Goal: Task Accomplishment & Management: Use online tool/utility

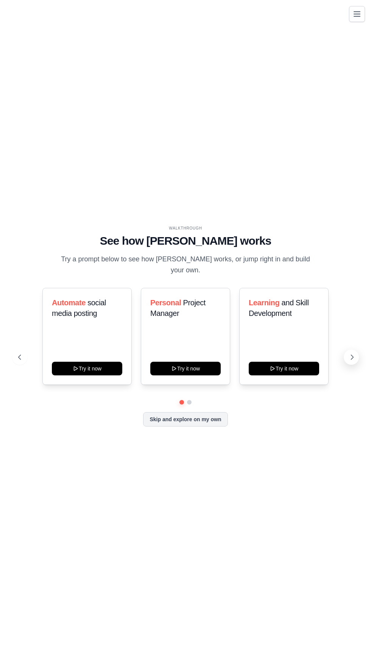
click at [352, 361] on icon at bounding box center [353, 358] width 8 height 8
click at [352, 365] on button at bounding box center [351, 357] width 15 height 15
click at [352, 361] on icon at bounding box center [353, 358] width 8 height 8
click at [16, 361] on icon at bounding box center [19, 358] width 8 height 8
click at [352, 361] on icon at bounding box center [353, 358] width 8 height 8
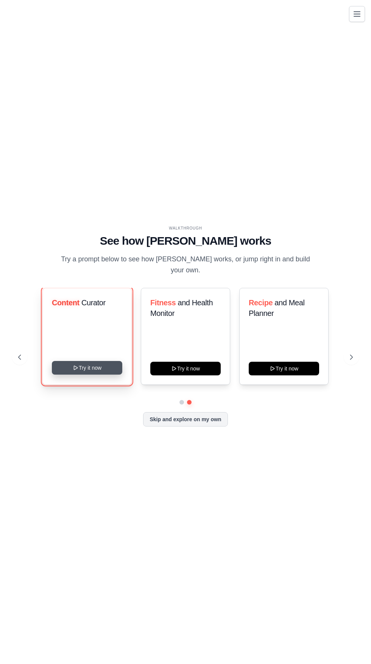
click at [75, 371] on icon at bounding box center [76, 368] width 6 height 6
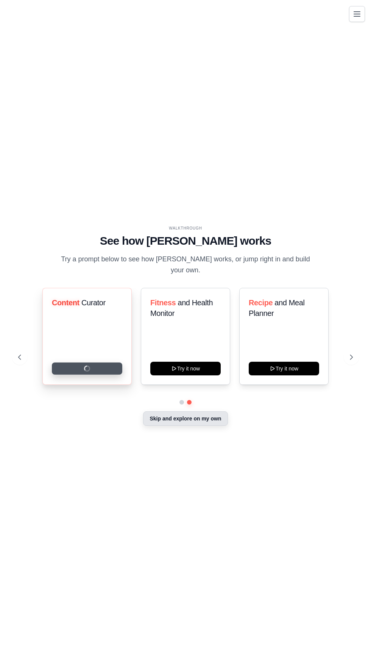
click at [220, 426] on button "Skip and explore on my own" at bounding box center [185, 419] width 85 height 14
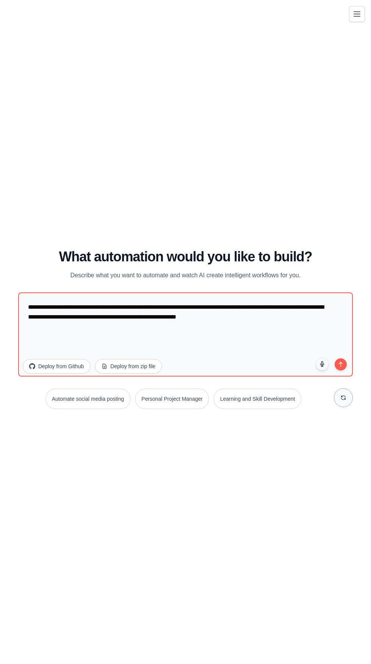
click at [344, 401] on icon at bounding box center [344, 398] width 6 height 6
click at [350, 407] on button at bounding box center [343, 397] width 19 height 19
click at [101, 409] on button "Personal Project Manager" at bounding box center [90, 399] width 74 height 20
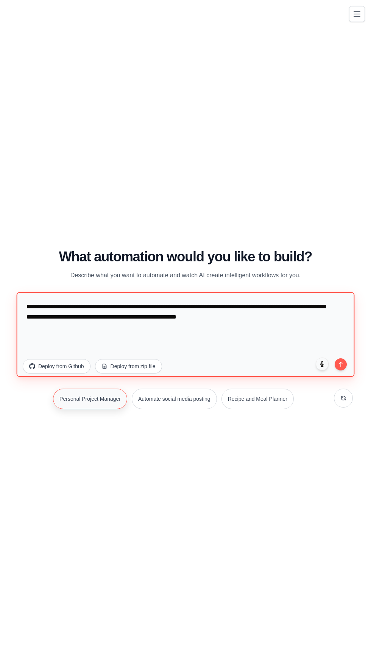
type textarea "**********"
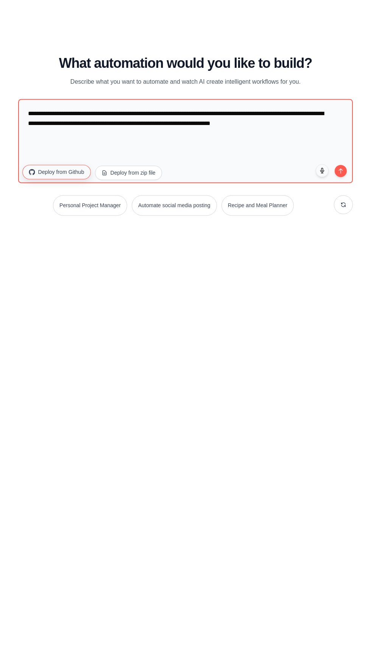
click at [62, 373] on button "Deploy from Github" at bounding box center [56, 365] width 68 height 14
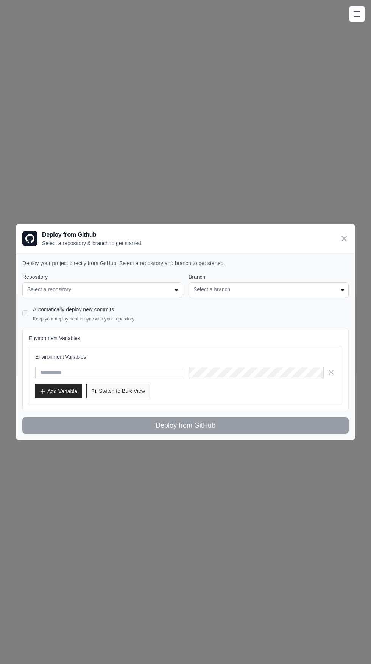
click at [137, 392] on span "Switch to Bulk View" at bounding box center [122, 391] width 46 height 8
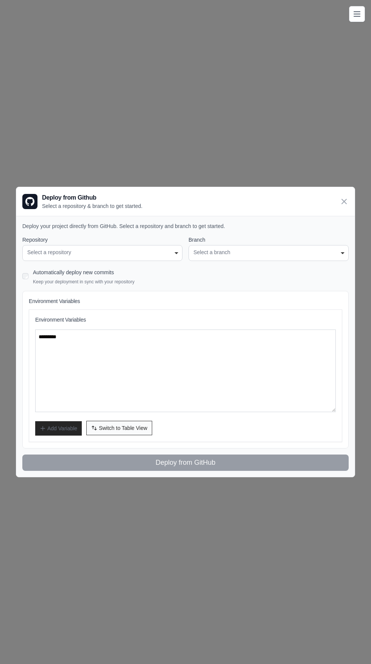
click at [128, 428] on span "Switch to Table View" at bounding box center [123, 428] width 49 height 8
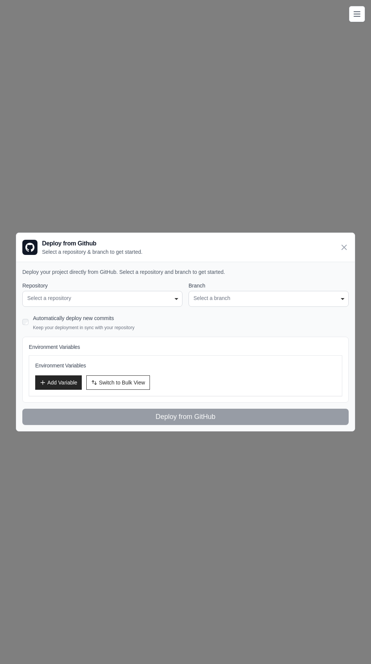
click at [46, 303] on div "**********" at bounding box center [102, 299] width 160 height 16
click at [160, 298] on div "Select a repository" at bounding box center [102, 298] width 150 height 8
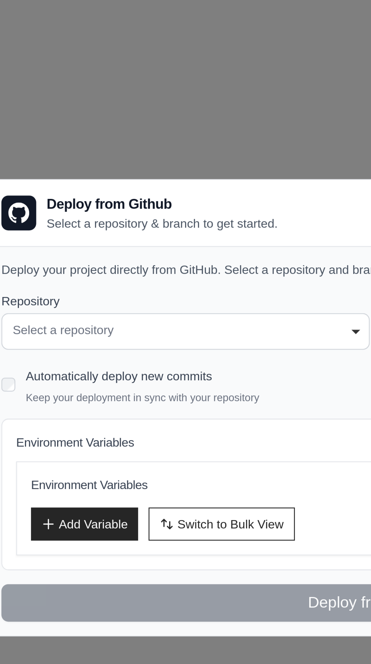
click at [78, 298] on div "Select a repository" at bounding box center [102, 298] width 150 height 8
click at [28, 325] on div "Automatically deploy new commits Keep your deployment in sync with your reposit…" at bounding box center [185, 322] width 327 height 18
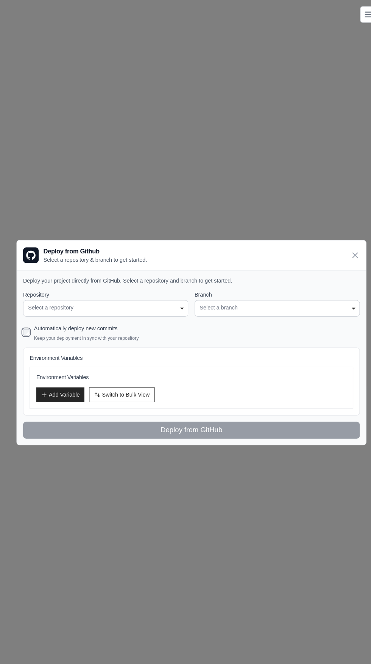
click at [168, 299] on div "Select a repository" at bounding box center [102, 298] width 150 height 8
click at [182, 299] on div "**********" at bounding box center [102, 299] width 160 height 16
click at [180, 305] on div "**********" at bounding box center [102, 299] width 160 height 16
click at [175, 305] on div "**********" at bounding box center [102, 299] width 160 height 16
click at [345, 244] on icon at bounding box center [344, 247] width 9 height 9
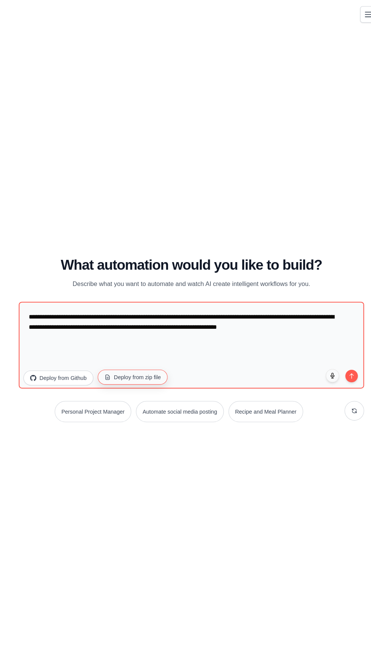
click at [152, 373] on button "Deploy from zip file" at bounding box center [129, 365] width 68 height 14
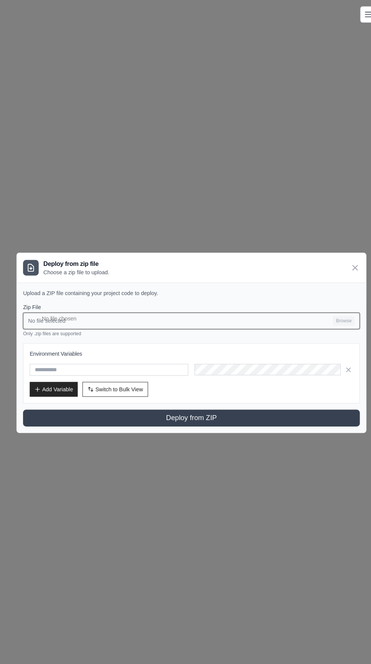
click at [224, 307] on input "No file selected Browse" at bounding box center [185, 311] width 327 height 16
type input "**********"
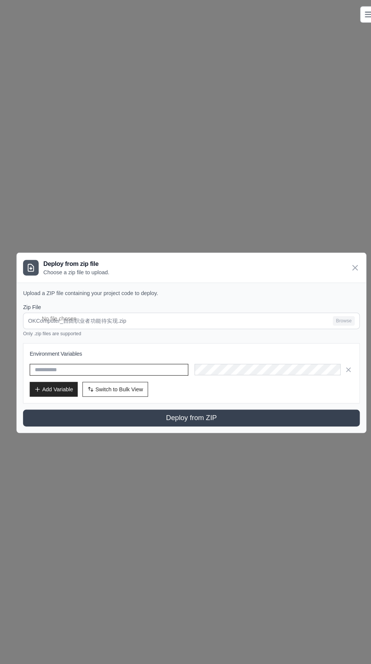
click at [157, 360] on input "text" at bounding box center [106, 358] width 154 height 11
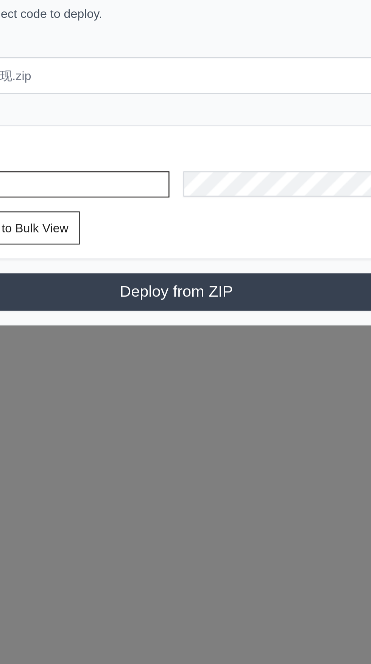
type input "**********"
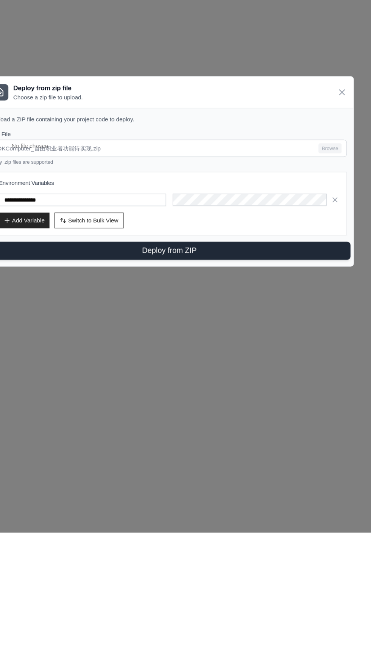
click at [240, 409] on button "Deploy from ZIP" at bounding box center [185, 405] width 333 height 17
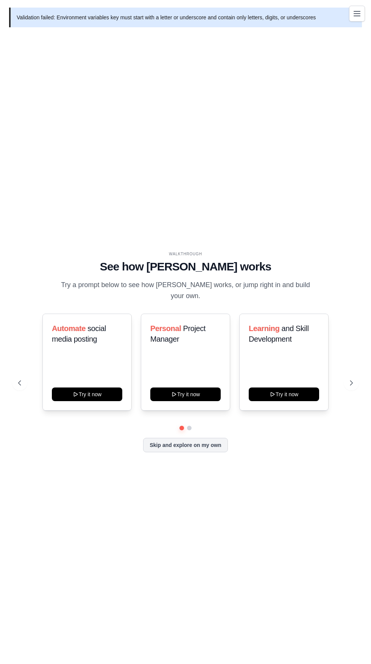
click at [360, 16] on icon "Toggle navigation" at bounding box center [357, 13] width 6 height 5
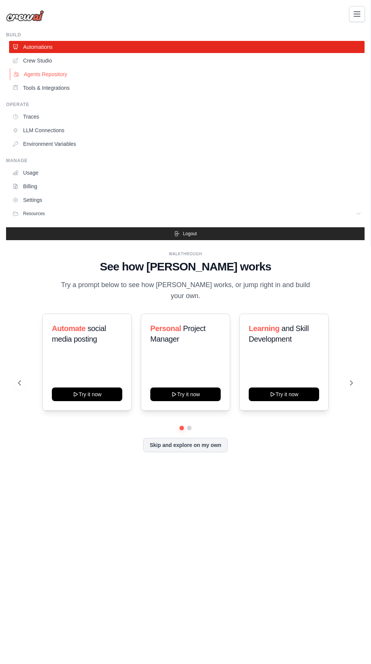
click at [68, 77] on link "Agents Repository" at bounding box center [188, 74] width 356 height 12
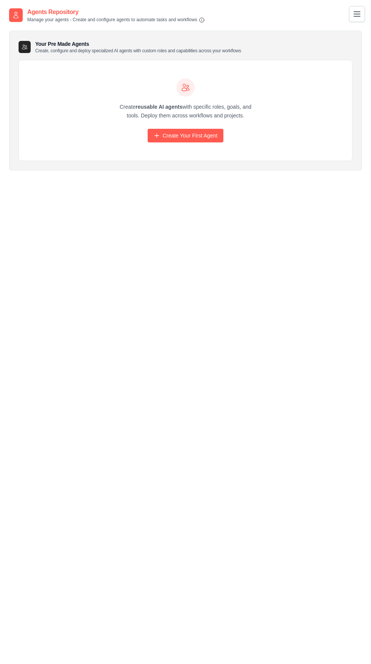
click at [39, 41] on h3 "Your Pre Made Agents Create, configure and deploy specialized AI agents with cu…" at bounding box center [138, 47] width 206 height 14
click at [60, 19] on p "Manage your agents - Create and configure agents to automate tasks and workflows" at bounding box center [116, 20] width 178 height 6
click at [354, 17] on icon "Toggle navigation" at bounding box center [357, 13] width 9 height 9
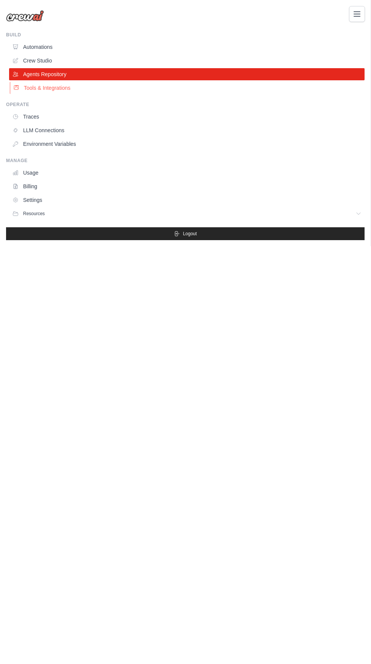
click at [102, 90] on link "Tools & Integrations" at bounding box center [188, 88] width 356 height 12
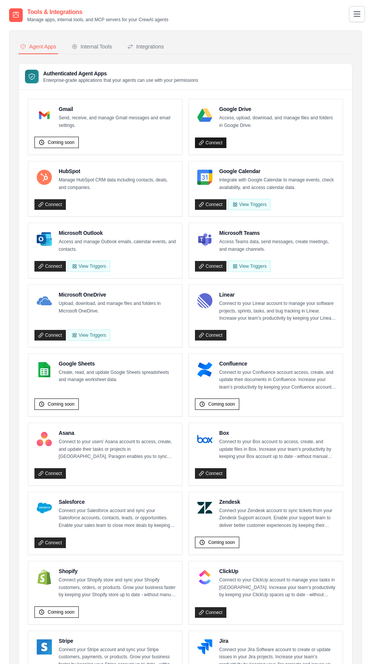
click at [216, 143] on link "Connect" at bounding box center [210, 143] width 31 height 11
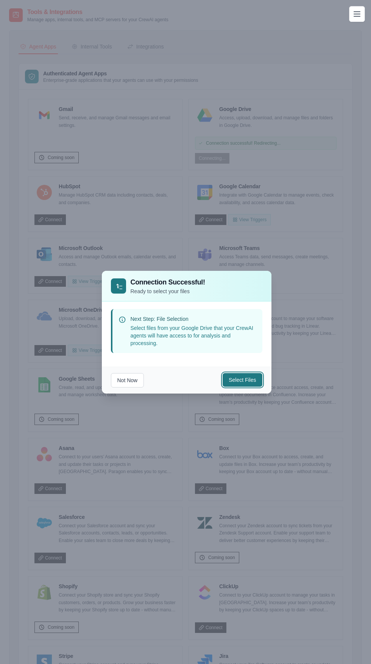
click at [243, 387] on button "Select Files" at bounding box center [242, 380] width 39 height 14
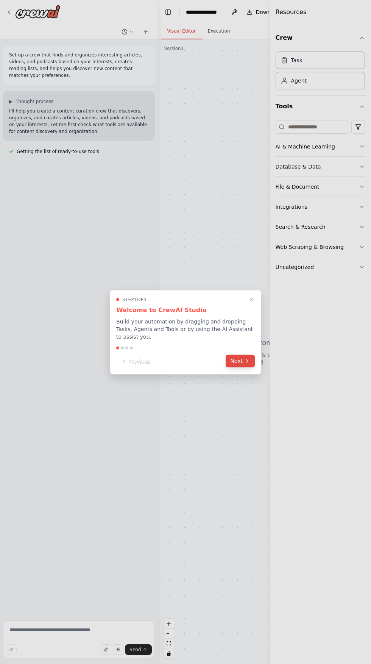
click at [249, 364] on button "Next" at bounding box center [240, 361] width 29 height 13
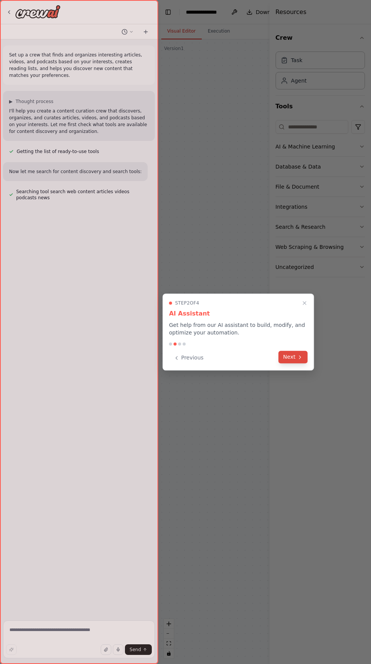
click at [294, 359] on button "Next" at bounding box center [293, 357] width 29 height 13
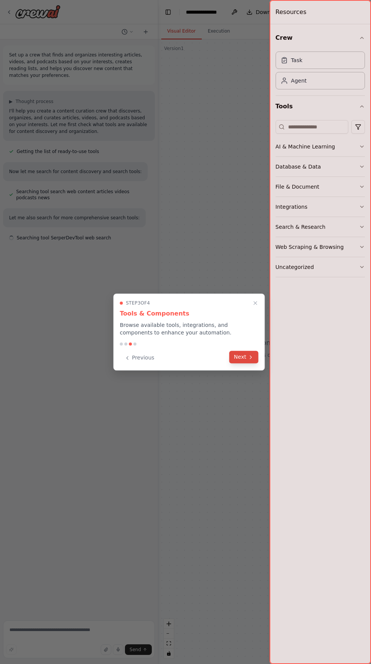
click at [241, 358] on button "Next" at bounding box center [244, 357] width 29 height 13
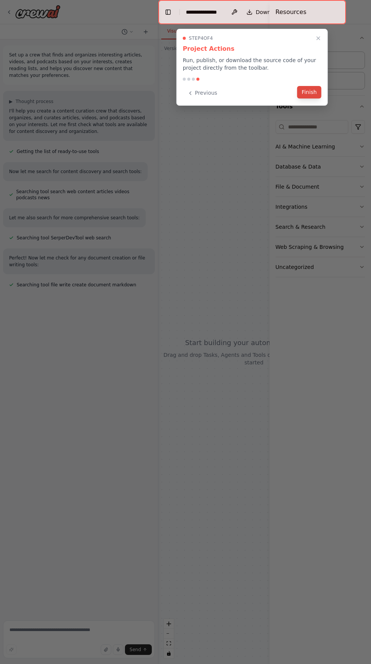
click at [304, 92] on button "Finish" at bounding box center [310, 92] width 24 height 13
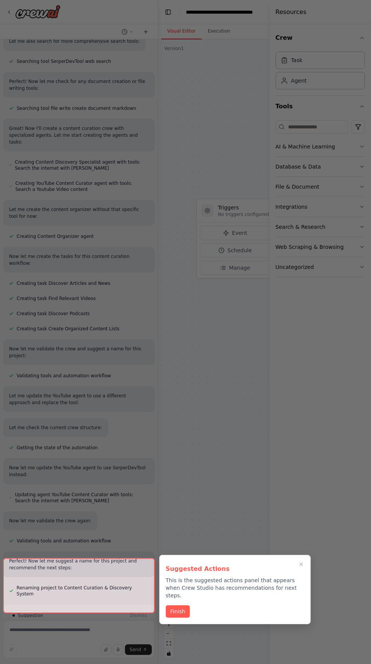
scroll to position [179, 0]
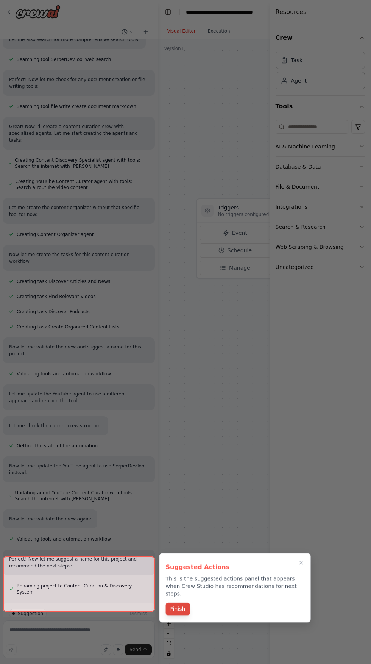
click at [177, 603] on button "Finish" at bounding box center [178, 609] width 24 height 13
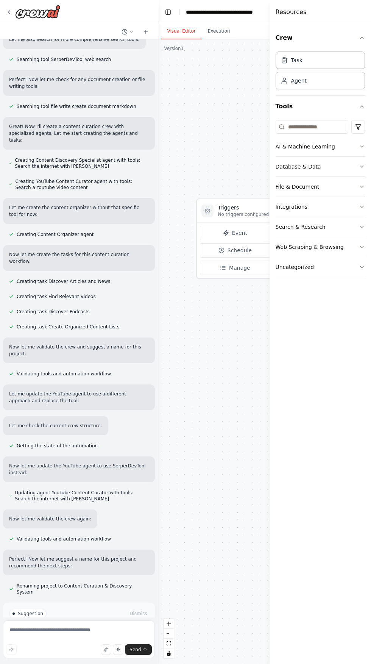
click at [115, 640] on button "Run Automation" at bounding box center [79, 646] width 140 height 12
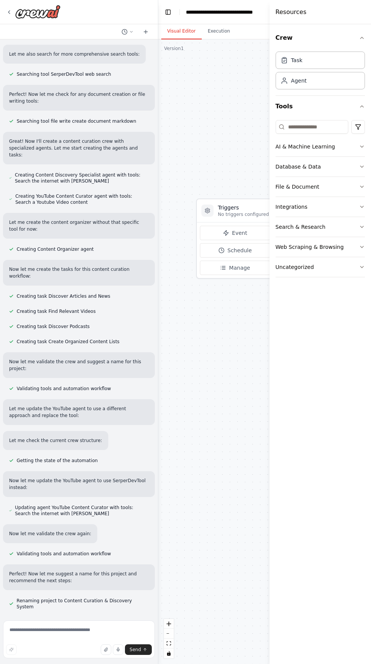
scroll to position [117, 0]
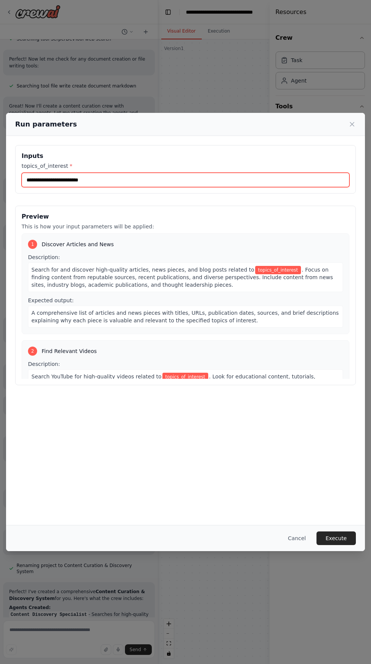
click at [293, 173] on input "topics_of_interest *" at bounding box center [186, 180] width 328 height 14
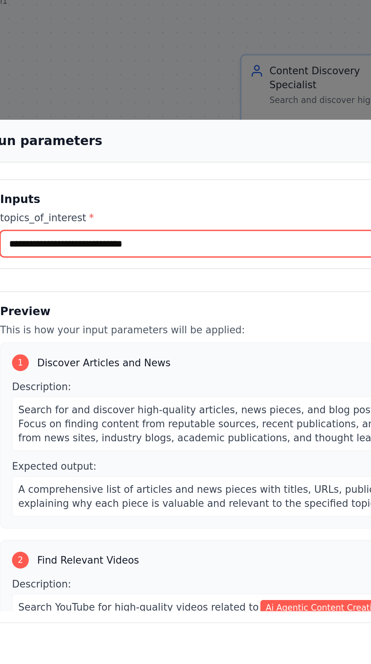
scroll to position [356, 0]
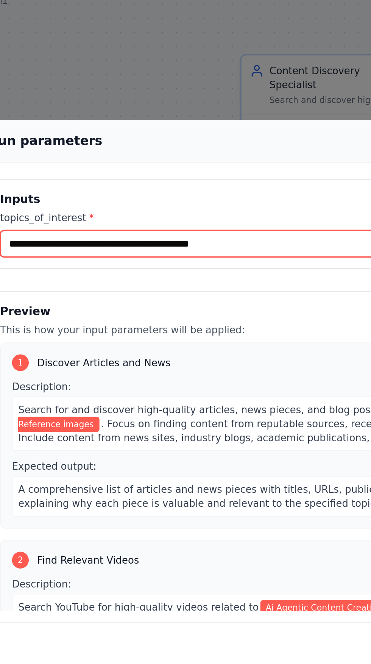
type input "**********"
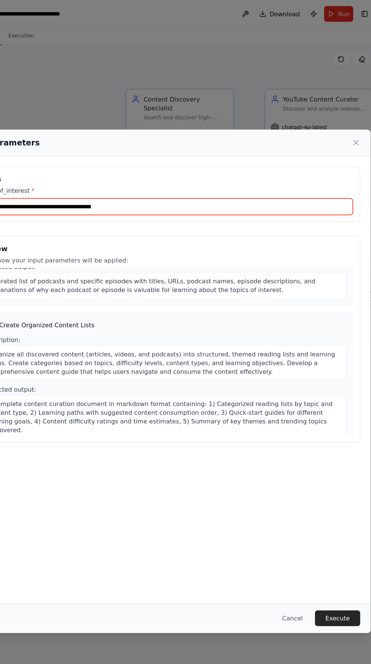
scroll to position [0, 0]
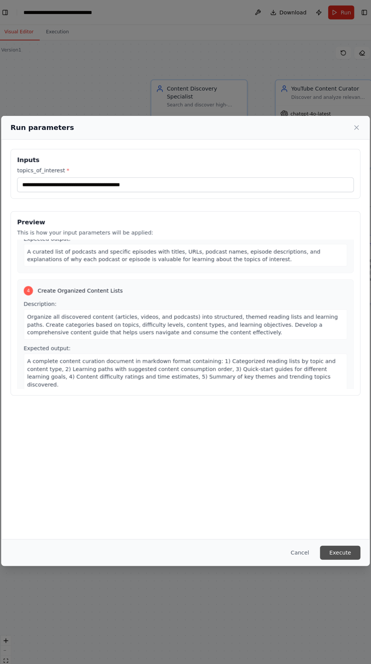
click at [338, 545] on button "Execute" at bounding box center [336, 539] width 39 height 14
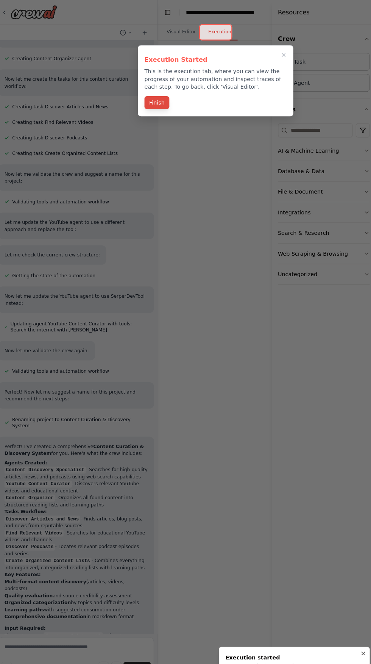
click at [161, 104] on button "Finish" at bounding box center [158, 100] width 24 height 13
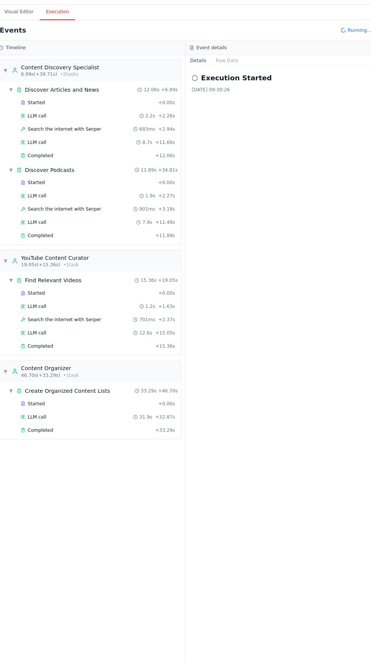
scroll to position [319, 0]
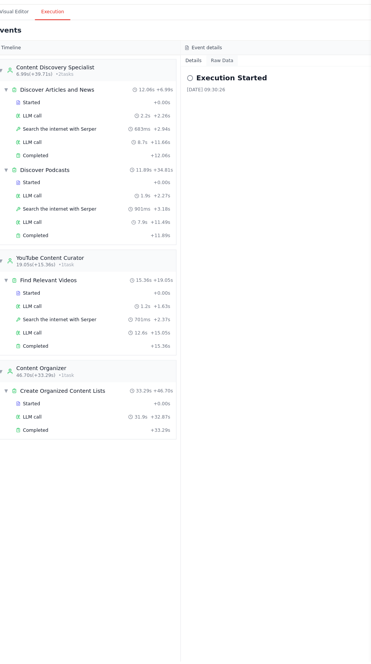
click at [228, 78] on button "Raw Data" at bounding box center [226, 79] width 31 height 11
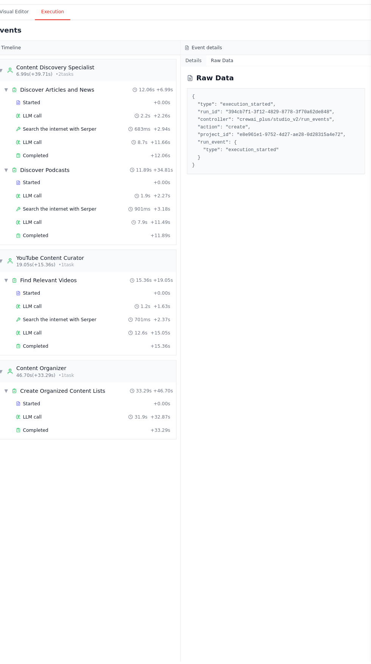
click at [197, 78] on button "Details" at bounding box center [198, 79] width 25 height 11
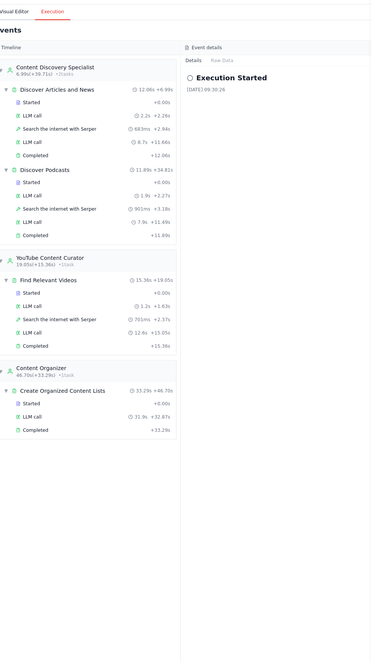
click at [23, 31] on button "Visual Editor" at bounding box center [23, 31] width 41 height 16
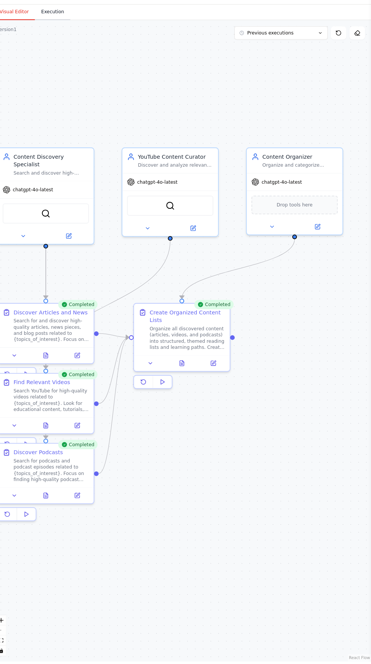
click at [60, 33] on button "Execution" at bounding box center [61, 31] width 34 height 16
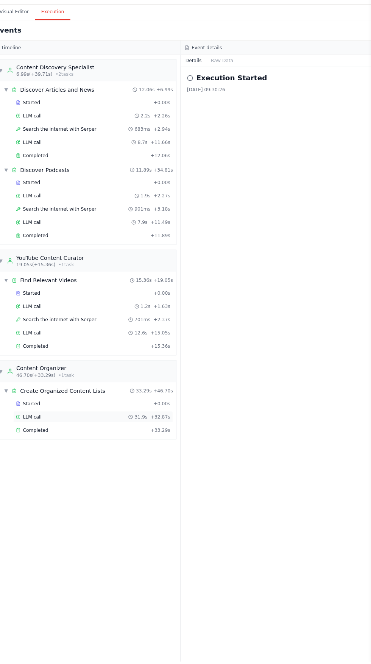
click at [70, 424] on div "LLM call 31.9s + 32.87s" at bounding box center [100, 426] width 150 height 6
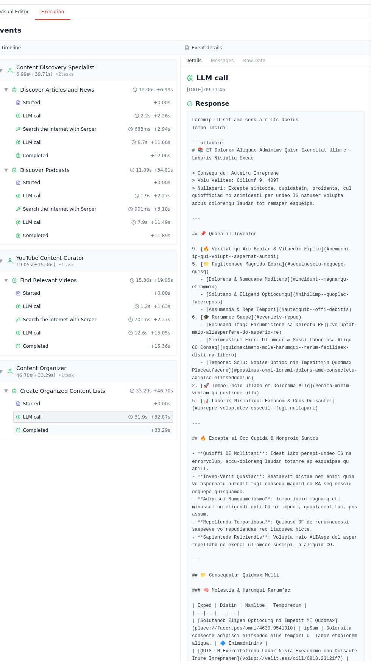
click at [89, 439] on div "Completed" at bounding box center [89, 439] width 128 height 6
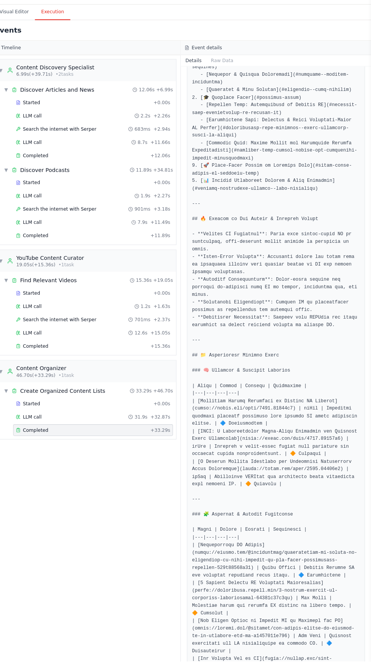
scroll to position [0, 0]
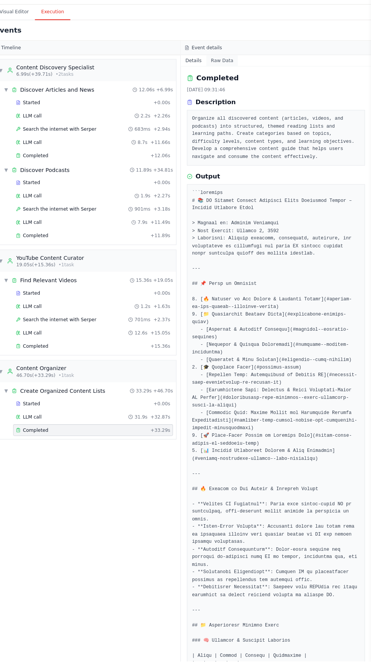
click at [224, 78] on button "Raw Data" at bounding box center [226, 79] width 31 height 11
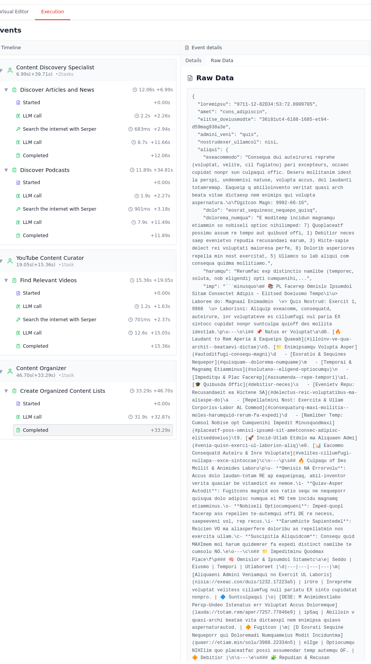
click at [202, 81] on button "Details" at bounding box center [198, 79] width 25 height 11
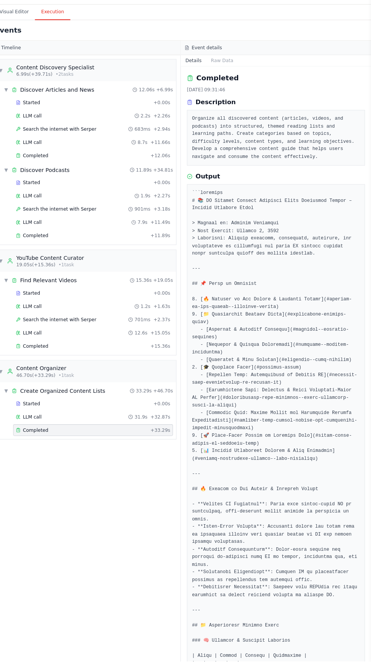
click at [73, 476] on div "▼ Content Discovery Specialist 6.99s (+39.71s) • 2 task s ▼ Discover Articles a…" at bounding box center [92, 369] width 185 height 591
click at [43, 85] on div "Content Discovery Specialist" at bounding box center [63, 85] width 76 height 8
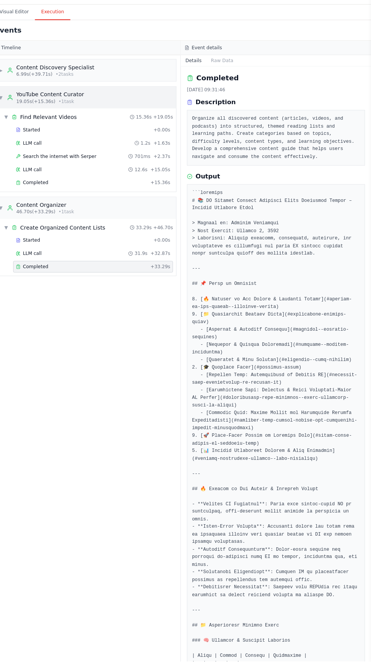
click at [45, 118] on span "19.05s (+15.36s)" at bounding box center [44, 119] width 38 height 6
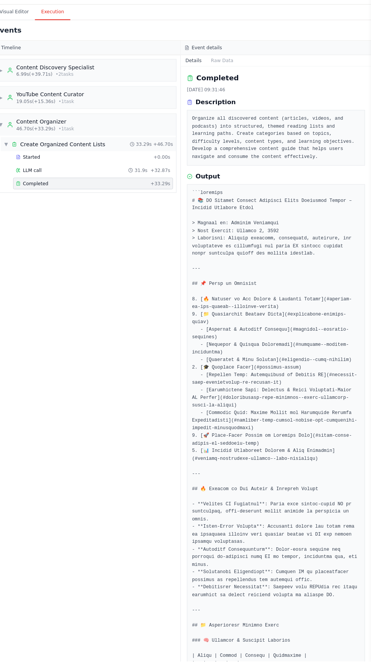
click at [30, 159] on span "Create Organized Content Lists" at bounding box center [70, 161] width 83 height 8
click at [58, 177] on div "▶ Content Discovery Specialist 6.99s (+39.71s) • 2 task s ▶ YouTube Content Cur…" at bounding box center [92, 369] width 185 height 591
click at [22, 160] on icon at bounding box center [23, 160] width 5 height 5
click at [38, 198] on span "Completed" at bounding box center [44, 199] width 25 height 6
click at [18, 31] on button "Visual Editor" at bounding box center [23, 31] width 41 height 16
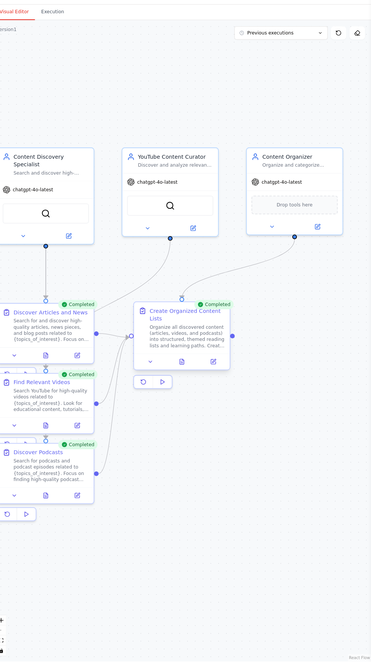
click at [189, 354] on div "Organize all discovered content (articles, videos, and podcasts) into structure…" at bounding box center [192, 347] width 74 height 24
click at [186, 373] on icon at bounding box center [187, 373] width 2 height 0
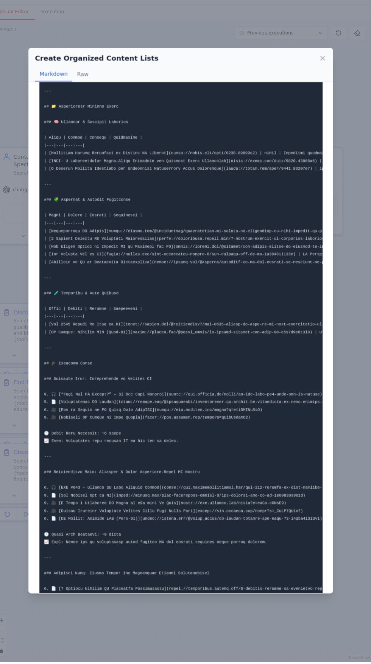
scroll to position [628, 0]
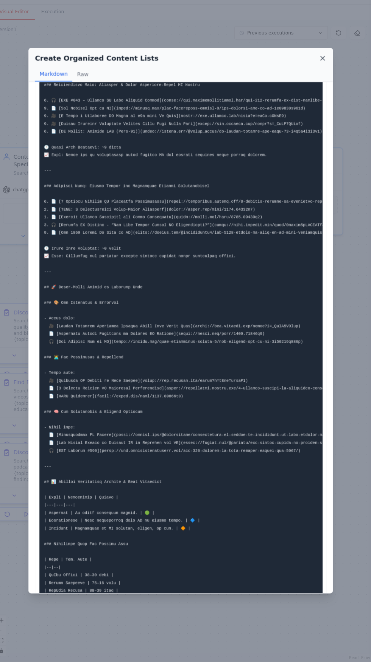
click at [324, 78] on icon at bounding box center [324, 77] width 4 height 4
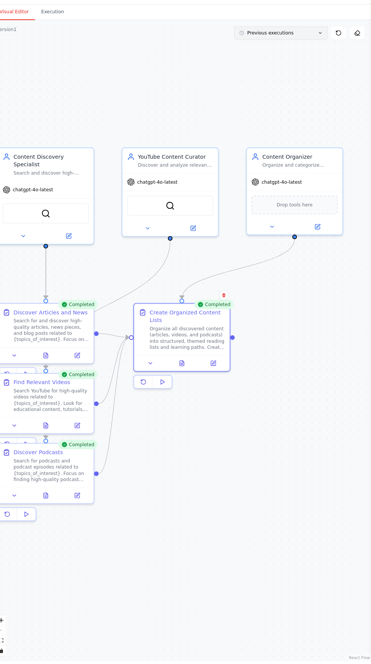
click at [268, 52] on span "Previous executions" at bounding box center [273, 52] width 45 height 6
click at [121, 80] on div ".deletable-edge-delete-btn { width: 20px; height: 20px; border: 0px solid #ffff…" at bounding box center [185, 351] width 371 height 625
click at [44, 34] on button "Execution" at bounding box center [61, 31] width 34 height 16
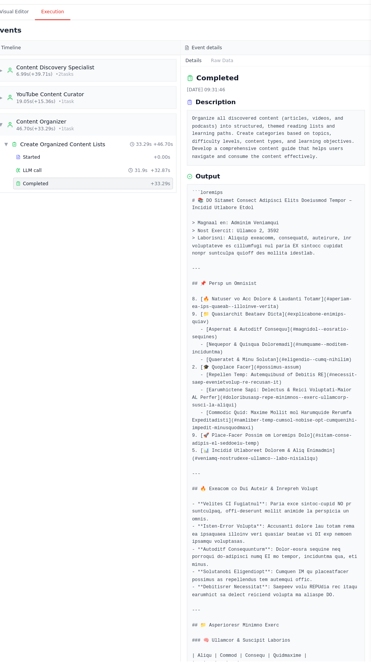
click at [24, 40] on div "Events" at bounding box center [185, 49] width 371 height 20
click at [20, 33] on button "Visual Editor" at bounding box center [23, 31] width 41 height 16
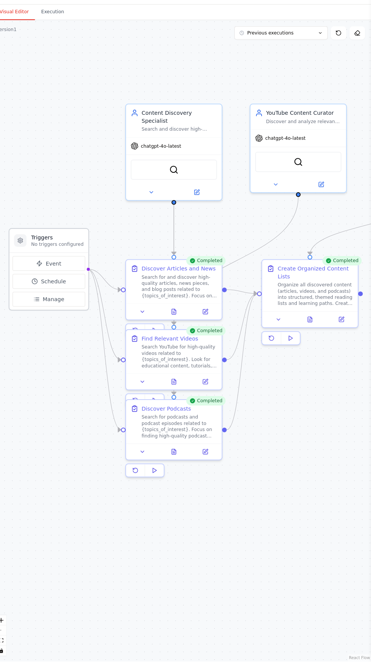
click at [30, 252] on icon at bounding box center [29, 254] width 6 height 6
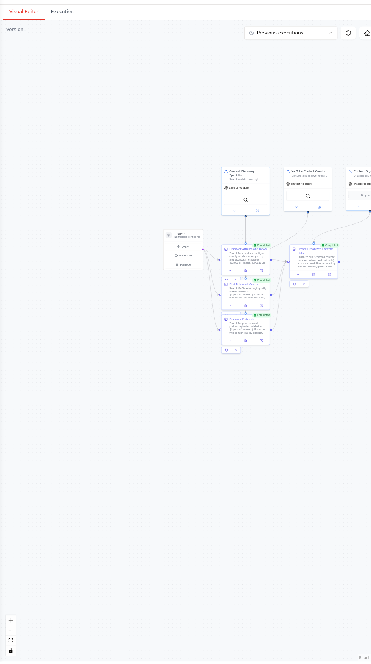
scroll to position [0, 0]
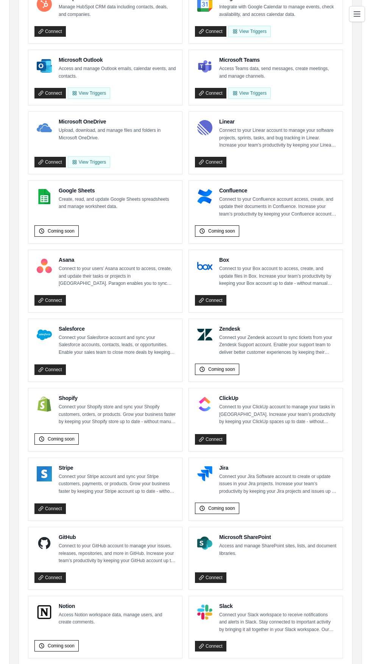
scroll to position [291, 0]
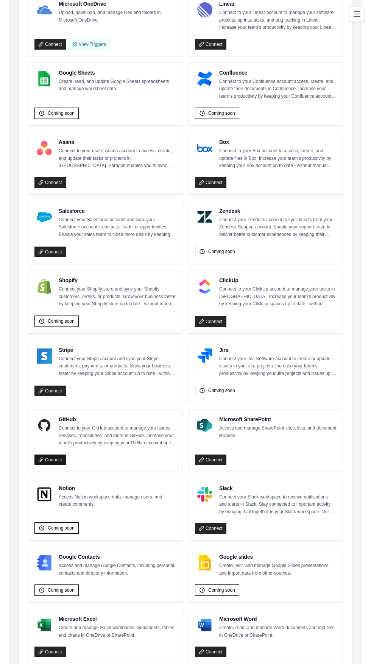
click at [50, 455] on link "Connect" at bounding box center [49, 460] width 31 height 11
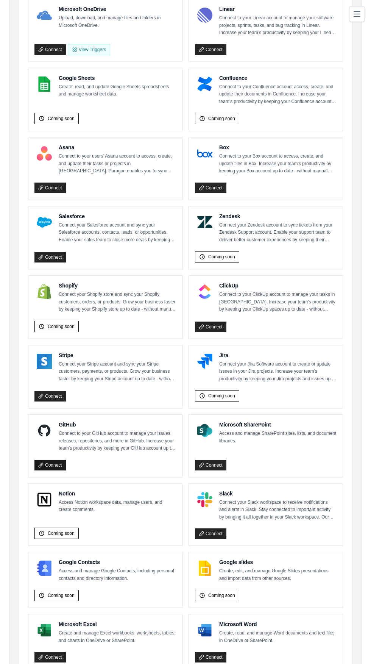
scroll to position [279, 0]
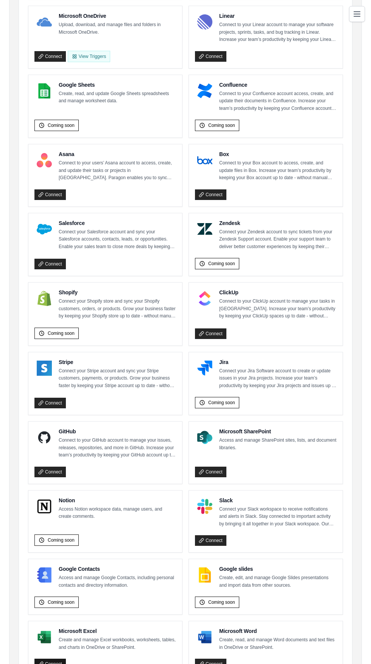
click at [53, 659] on link "Connect" at bounding box center [49, 664] width 31 height 11
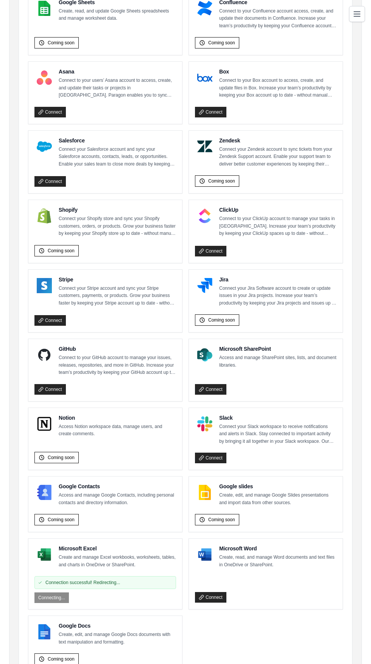
scroll to position [399, 0]
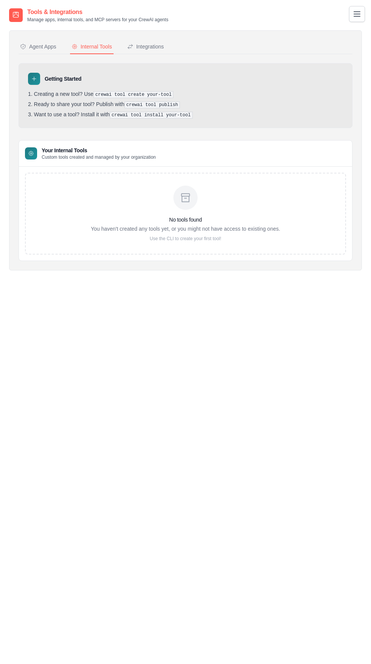
click at [183, 211] on div "No tools found You haven't created any tools yet, or you might not have access …" at bounding box center [185, 214] width 189 height 56
click at [147, 46] on div "Integrations" at bounding box center [145, 47] width 37 height 8
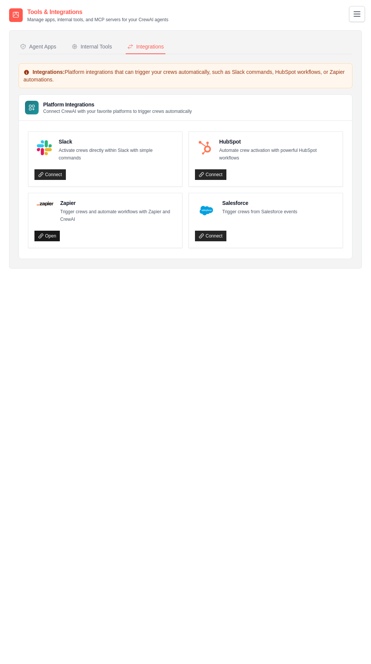
click at [50, 235] on link "Open" at bounding box center [46, 236] width 25 height 11
